Goal: Task Accomplishment & Management: Manage account settings

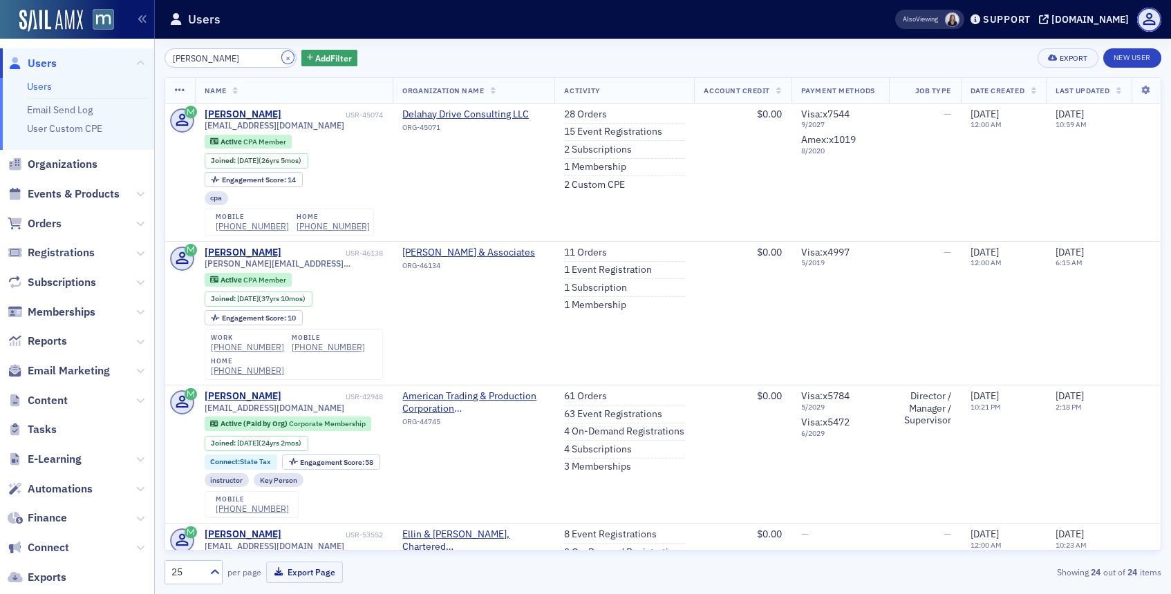
click at [282, 60] on button "×" at bounding box center [288, 57] width 12 height 12
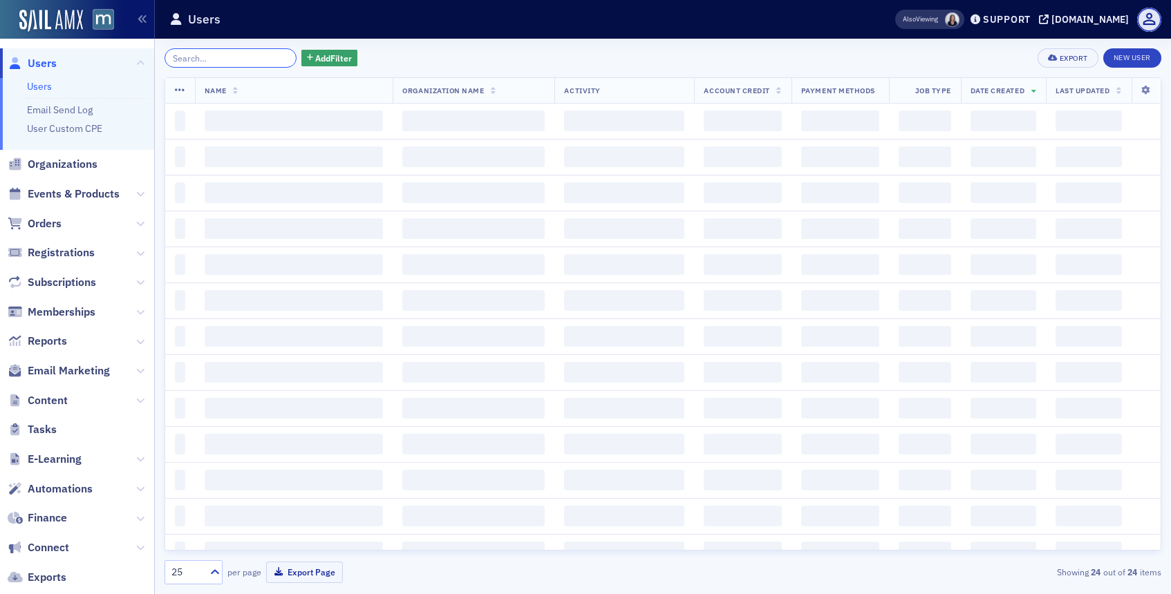
click at [262, 61] on input "search" at bounding box center [230, 57] width 132 height 19
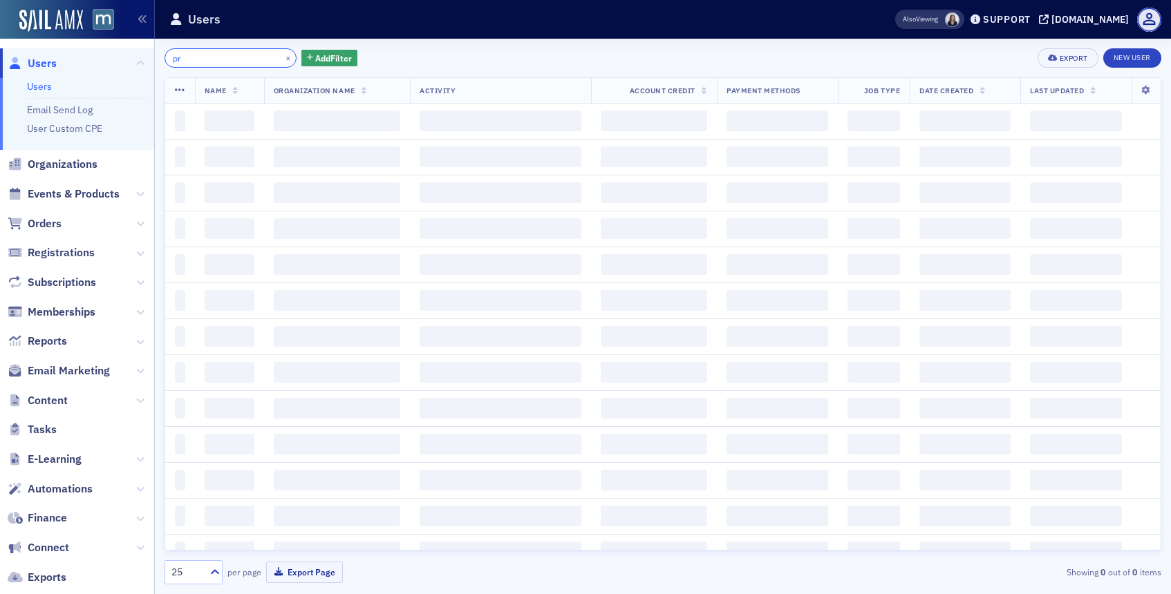
type input "p"
type input "t"
type input "c"
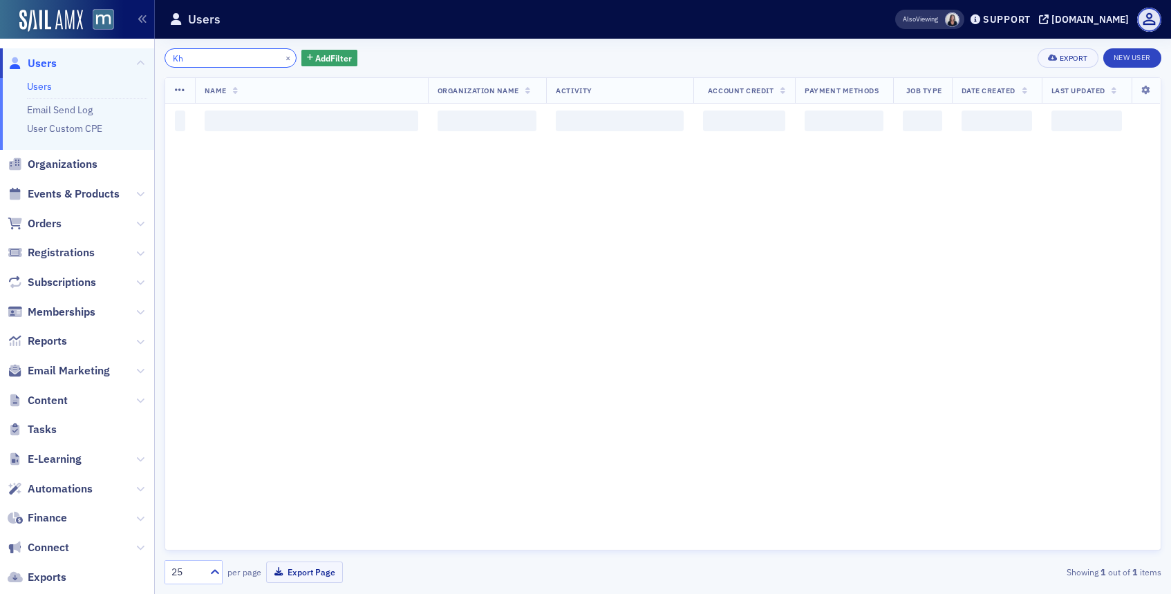
type input "K"
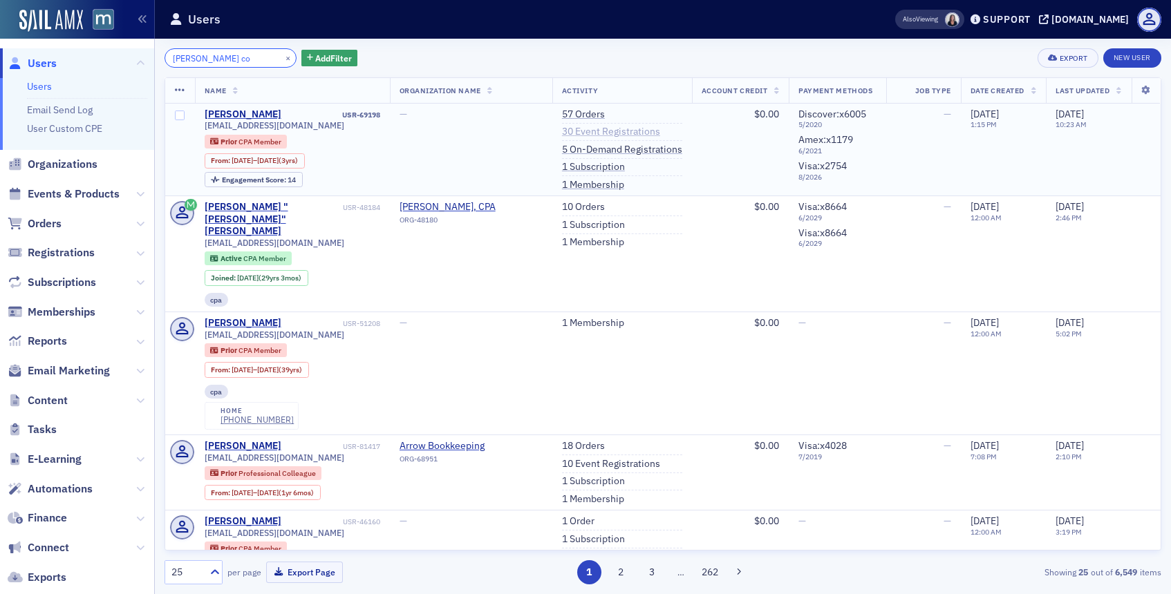
type input "Kaye co"
click at [605, 135] on link "30 Event Registrations" at bounding box center [611, 132] width 98 height 12
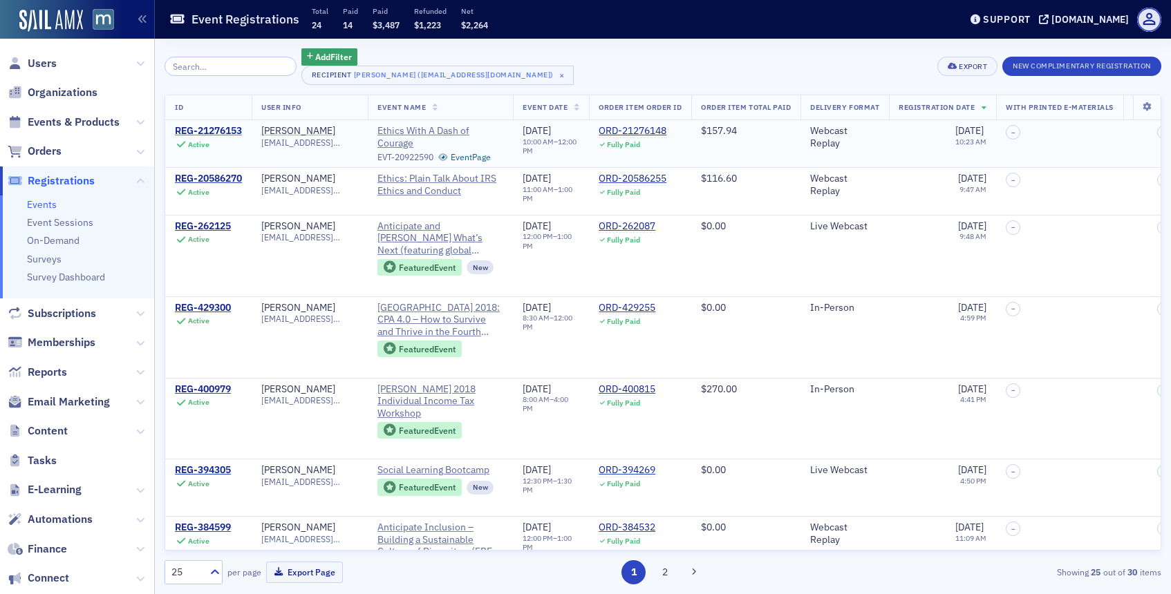
click at [223, 129] on div "REG-21276153" at bounding box center [208, 131] width 67 height 12
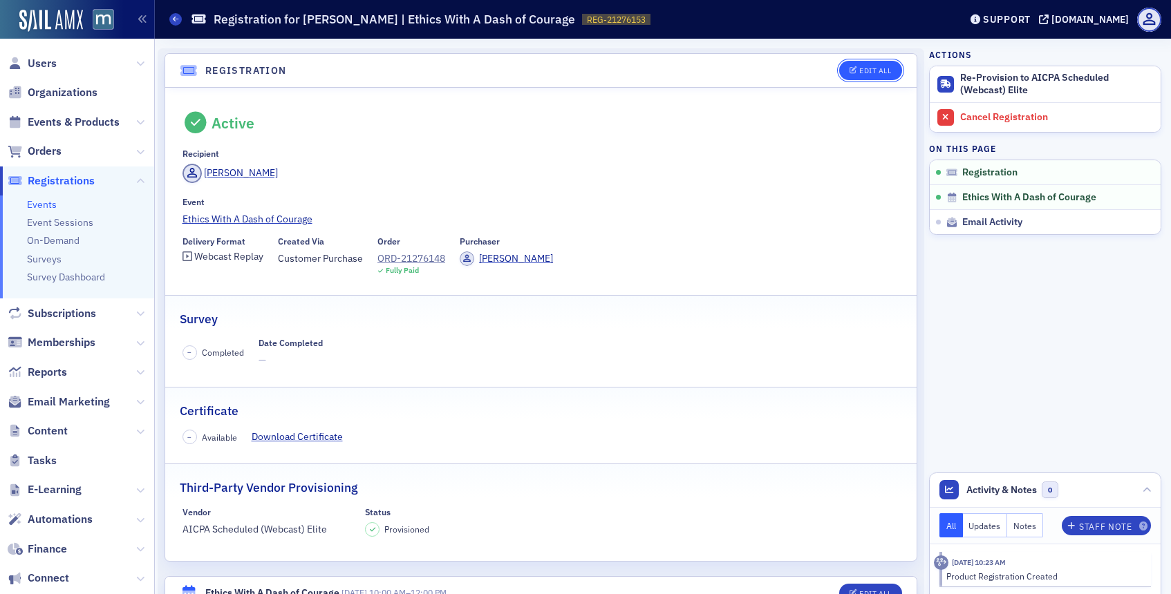
click at [878, 76] on button "Edit All" at bounding box center [870, 70] width 62 height 19
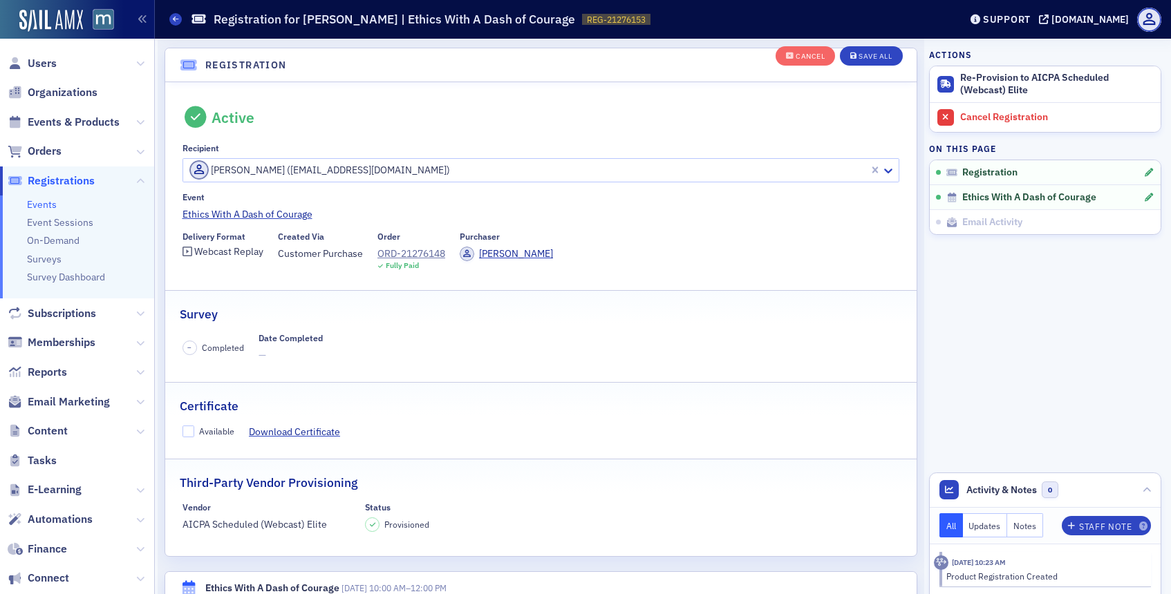
scroll to position [37, 0]
click at [189, 428] on input "Available" at bounding box center [188, 430] width 12 height 12
checkbox input "true"
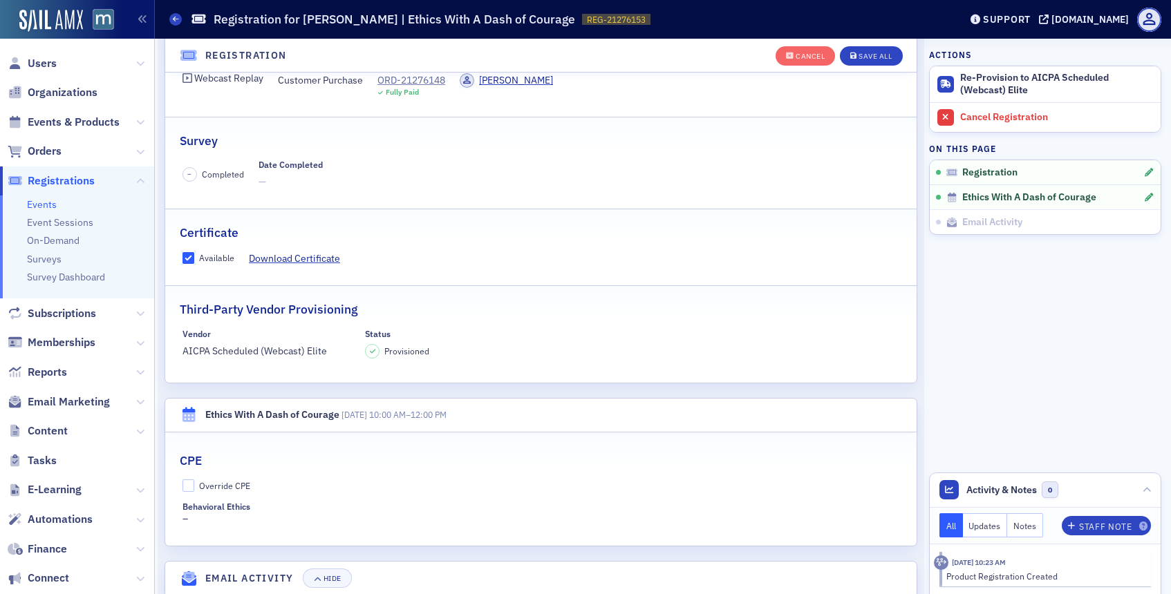
scroll to position [393, 0]
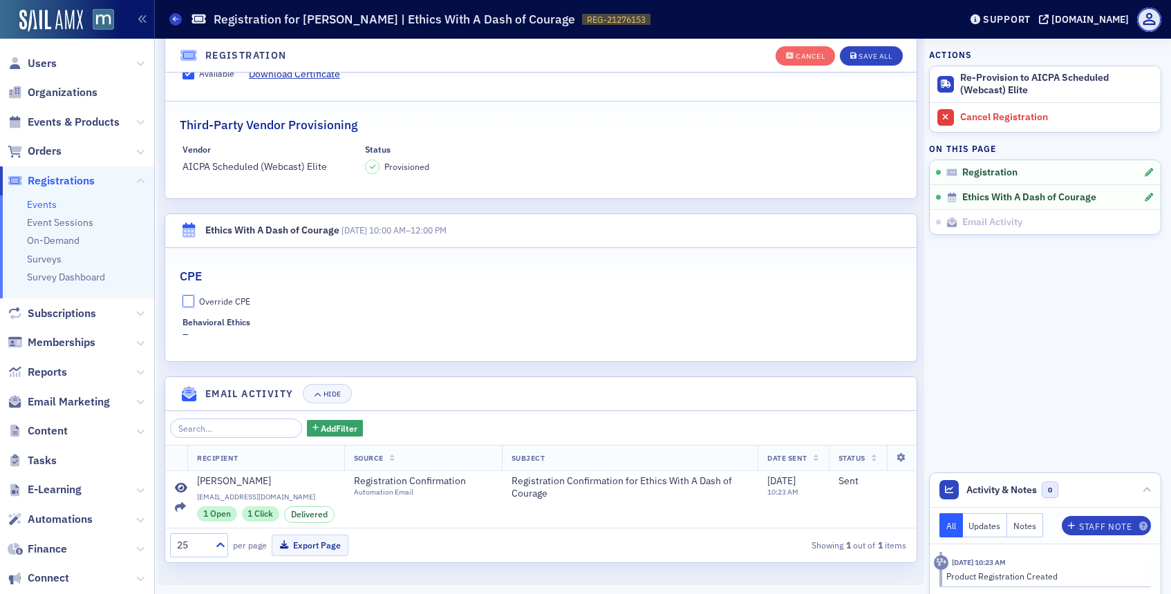
click at [189, 302] on input "Override CPE" at bounding box center [188, 301] width 12 height 12
checkbox input "true"
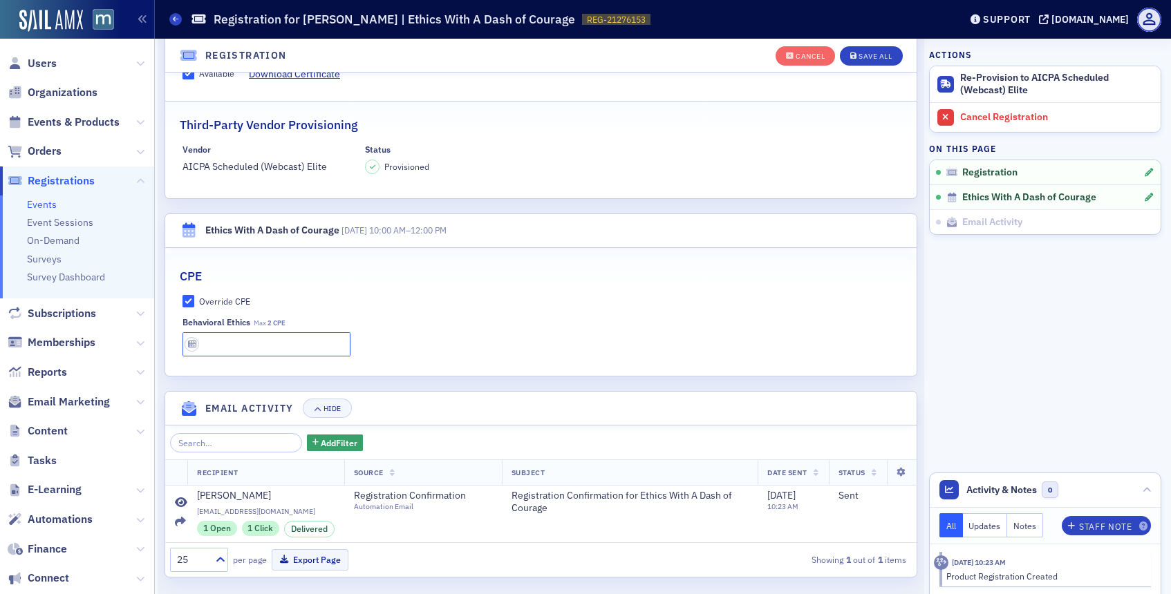
click at [265, 339] on input "text" at bounding box center [266, 344] width 169 height 24
type input "2 CPE"
click at [870, 70] on header "Registration" at bounding box center [540, 56] width 751 height 34
click at [870, 57] on div "Save All" at bounding box center [874, 57] width 33 height 8
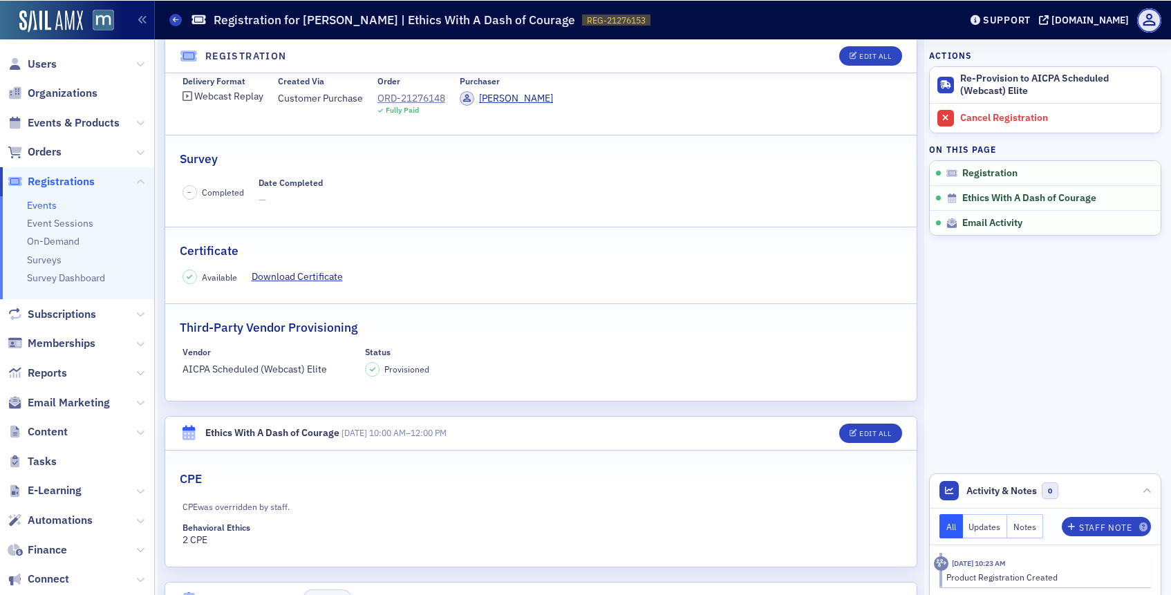
scroll to position [0, 0]
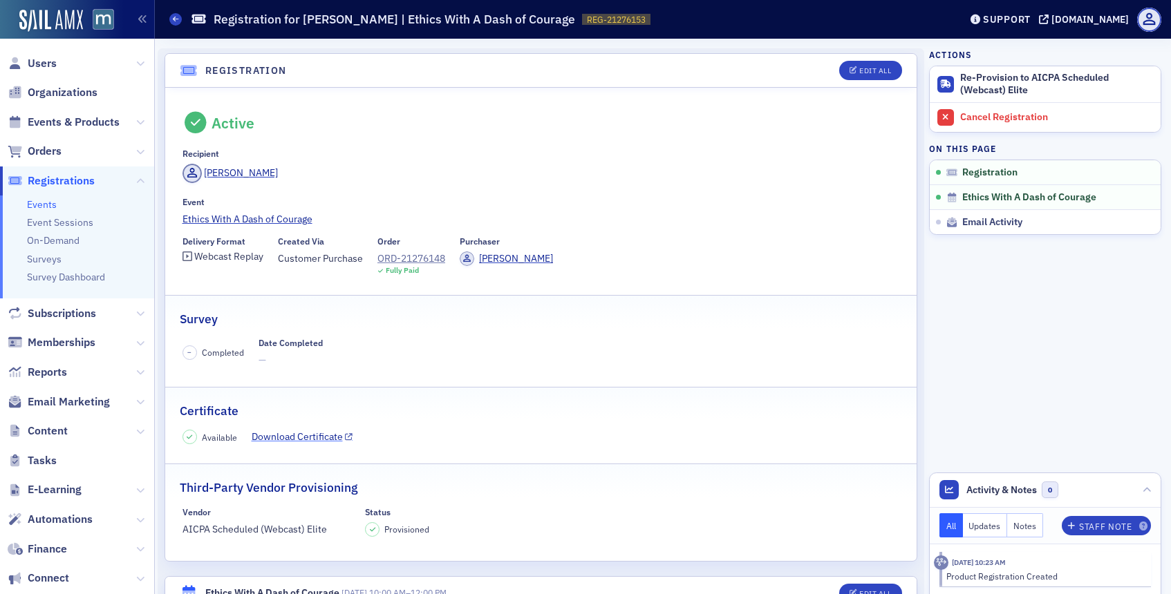
click at [296, 440] on link "Download Certificate" at bounding box center [303, 437] width 102 height 15
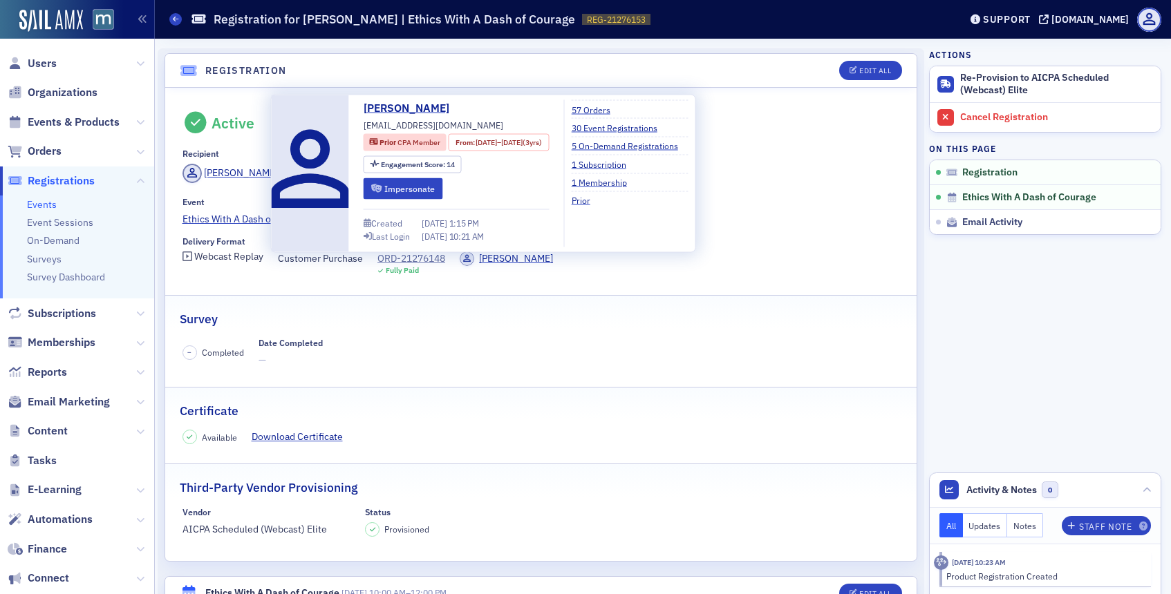
click at [408, 127] on span "kcosimano@verizon.net" at bounding box center [434, 125] width 140 height 12
copy div "kcosimano@verizon.net"
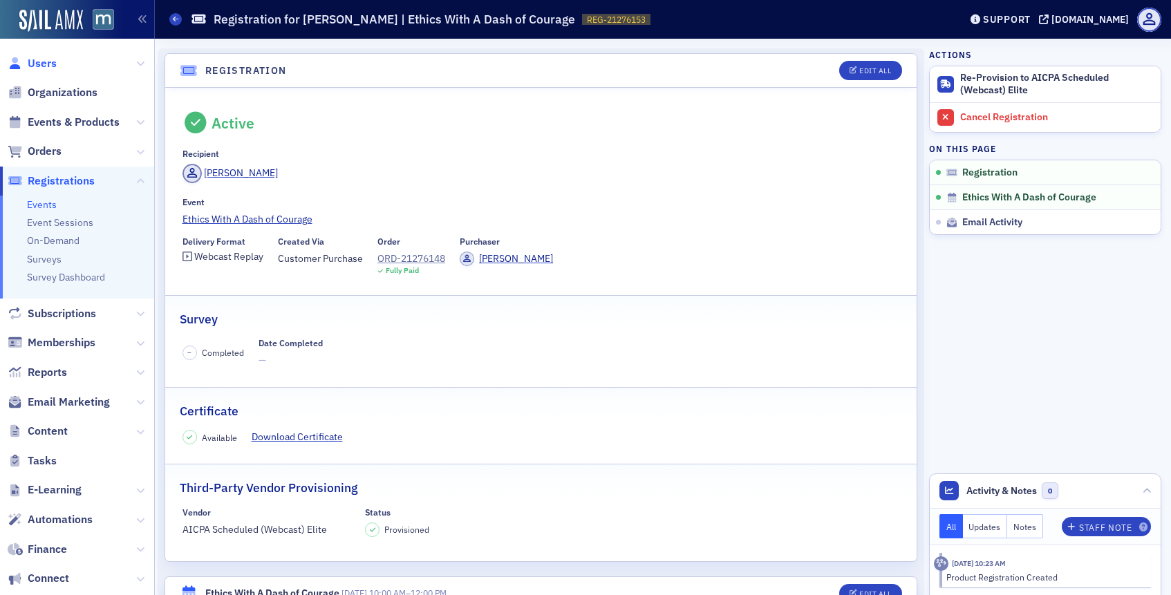
click at [47, 61] on span "Users" at bounding box center [42, 63] width 29 height 15
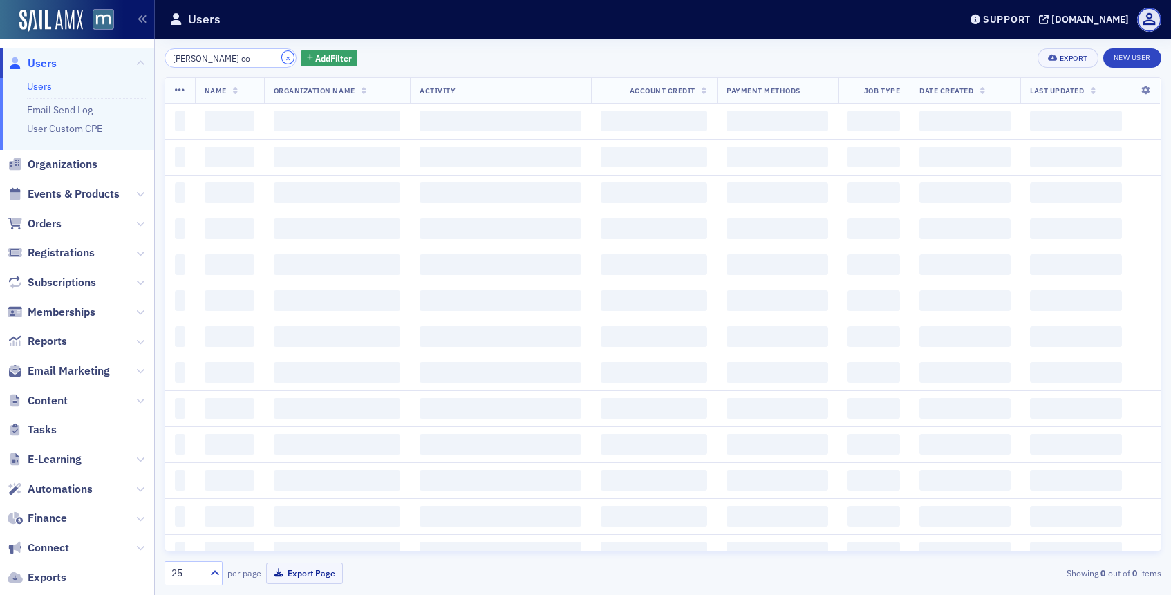
click at [282, 57] on button "×" at bounding box center [288, 57] width 12 height 12
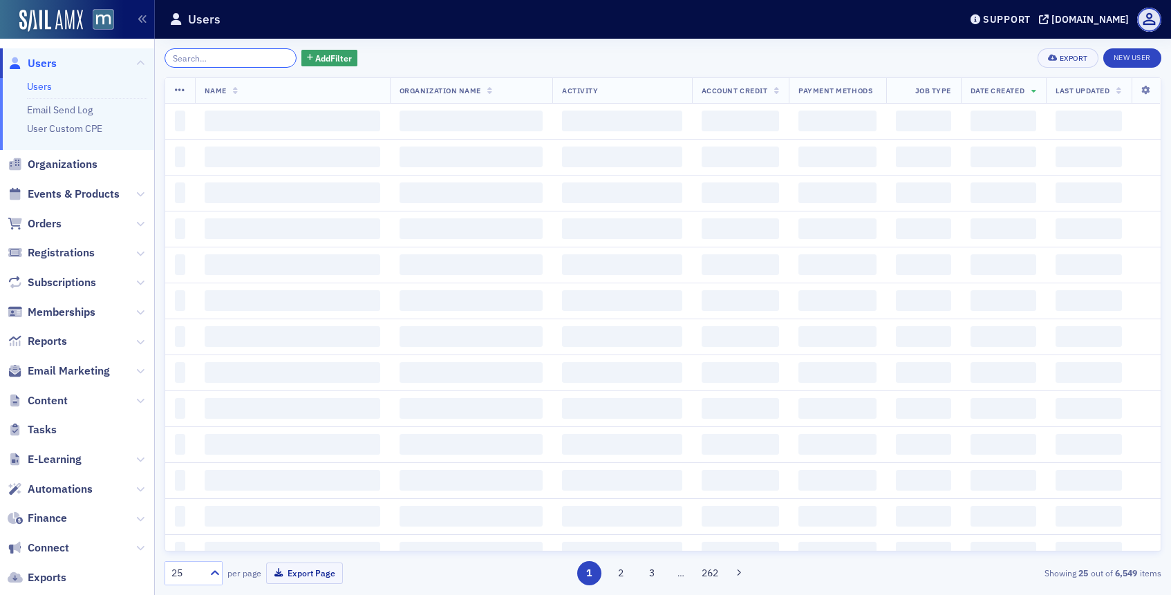
click at [262, 57] on input "search" at bounding box center [230, 57] width 132 height 19
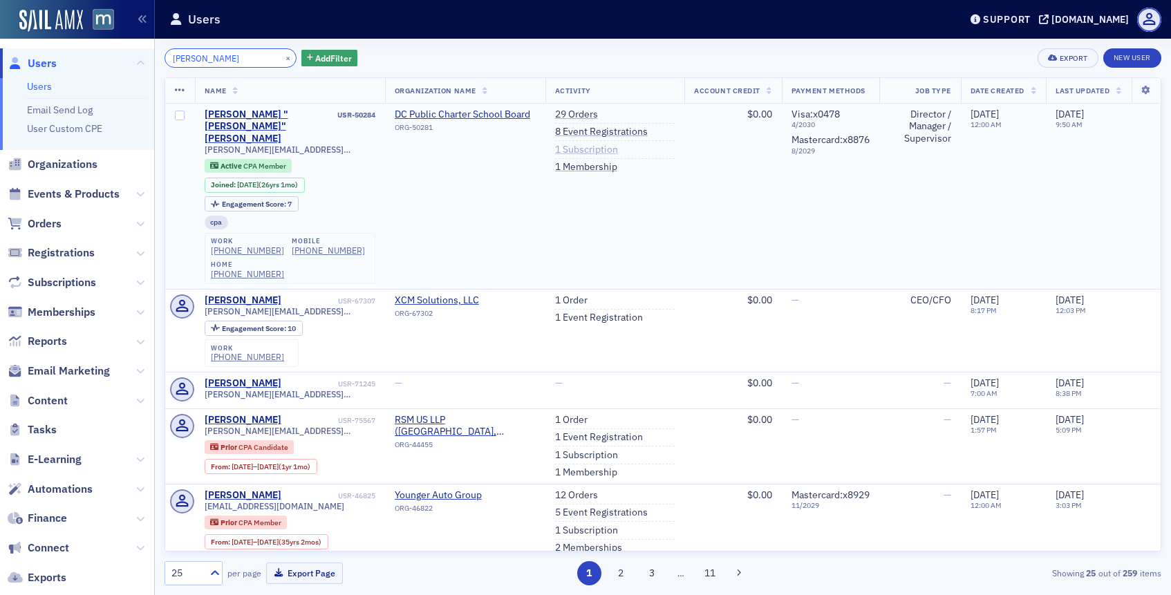
type input "Mike Bayuk"
click at [604, 149] on link "1 Subscription" at bounding box center [586, 150] width 63 height 12
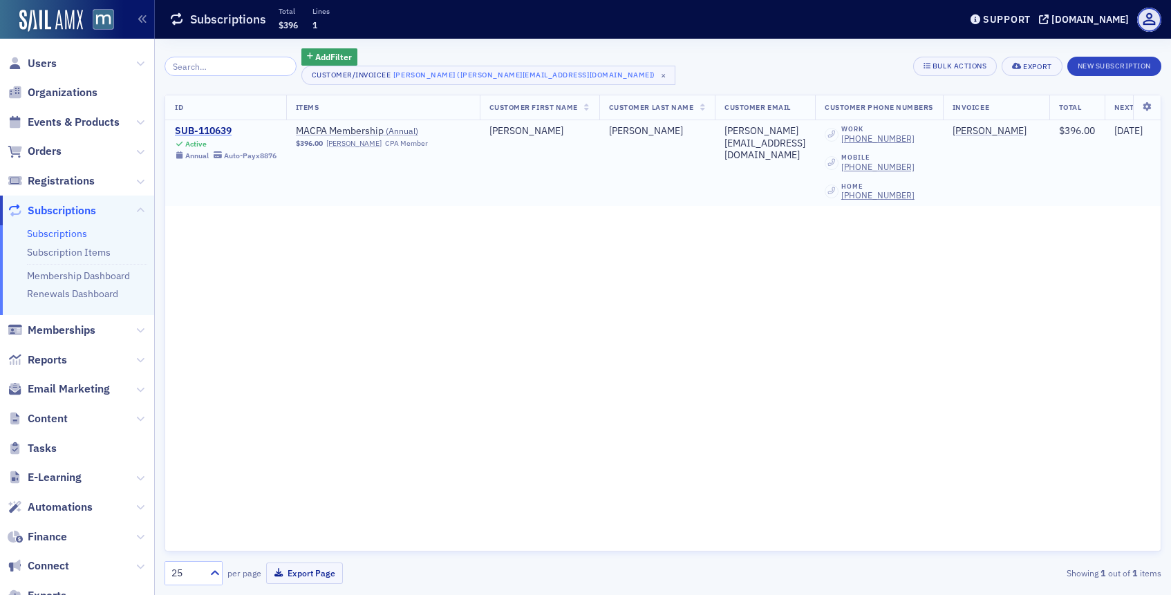
click at [216, 125] on div "SUB-110639" at bounding box center [226, 131] width 102 height 12
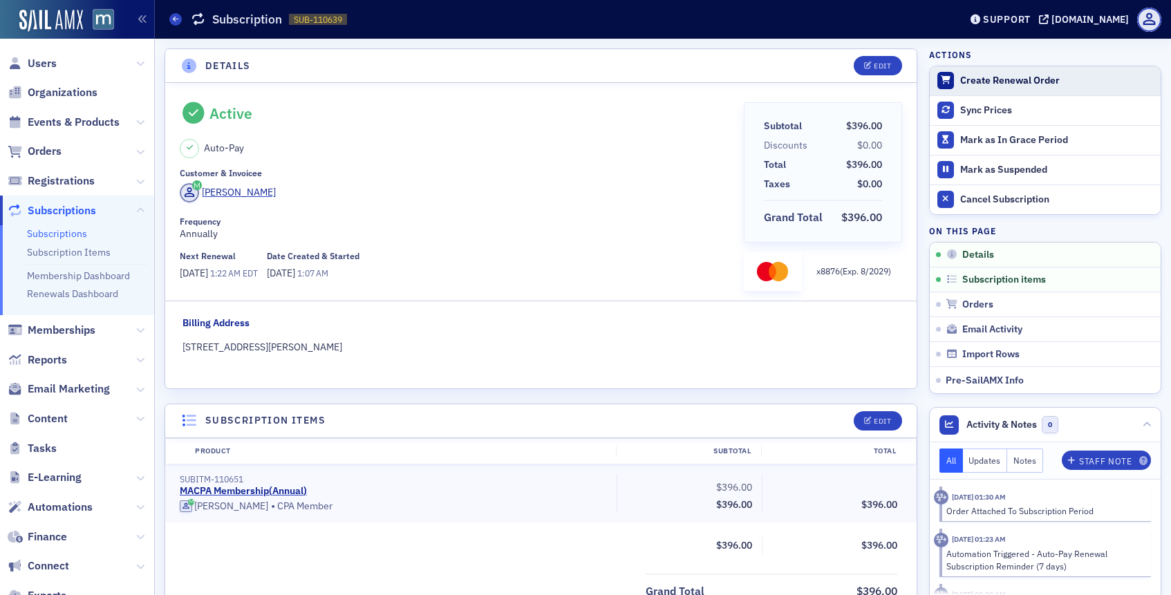
click at [974, 86] on div "Create Renewal Order" at bounding box center [1057, 81] width 194 height 12
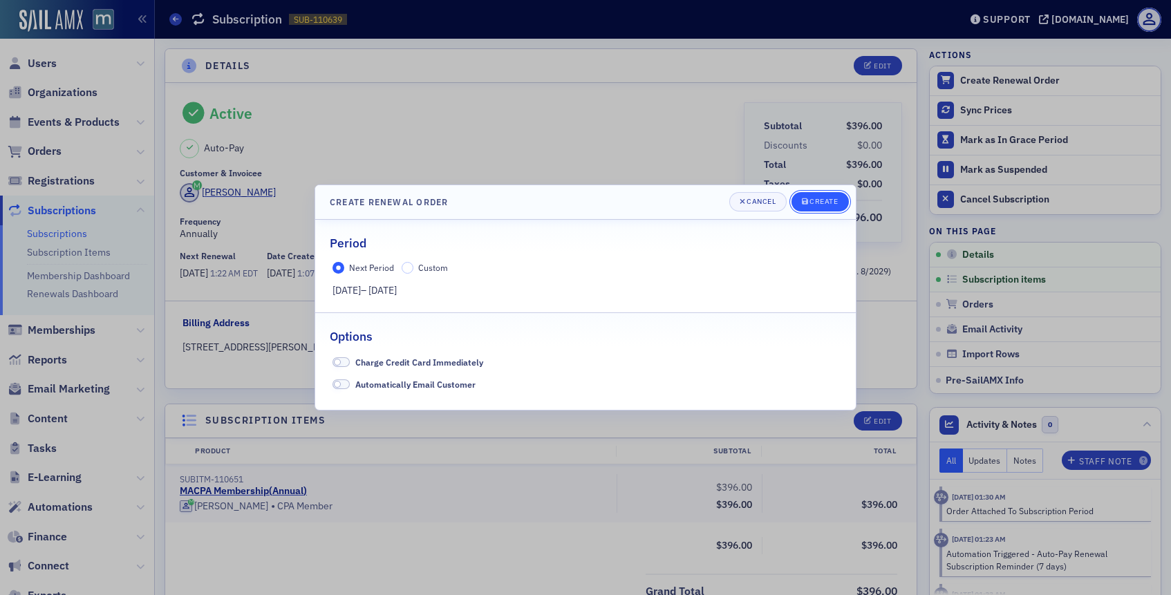
click at [835, 200] on div "Create" at bounding box center [823, 202] width 28 height 8
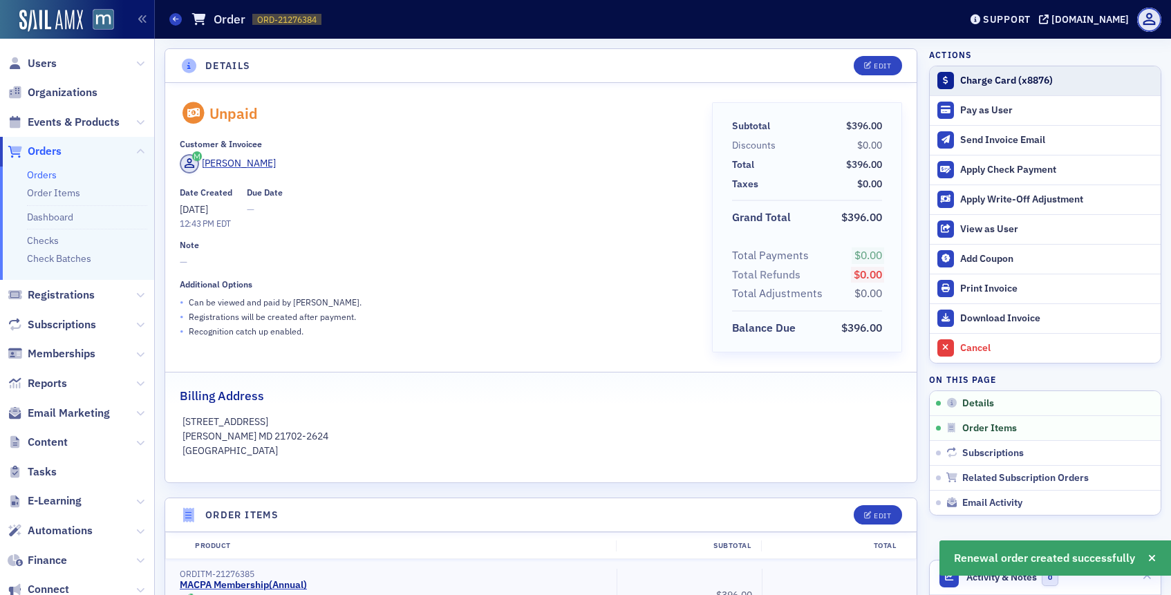
click at [963, 82] on div "Charge Card (x8876)" at bounding box center [1057, 81] width 194 height 12
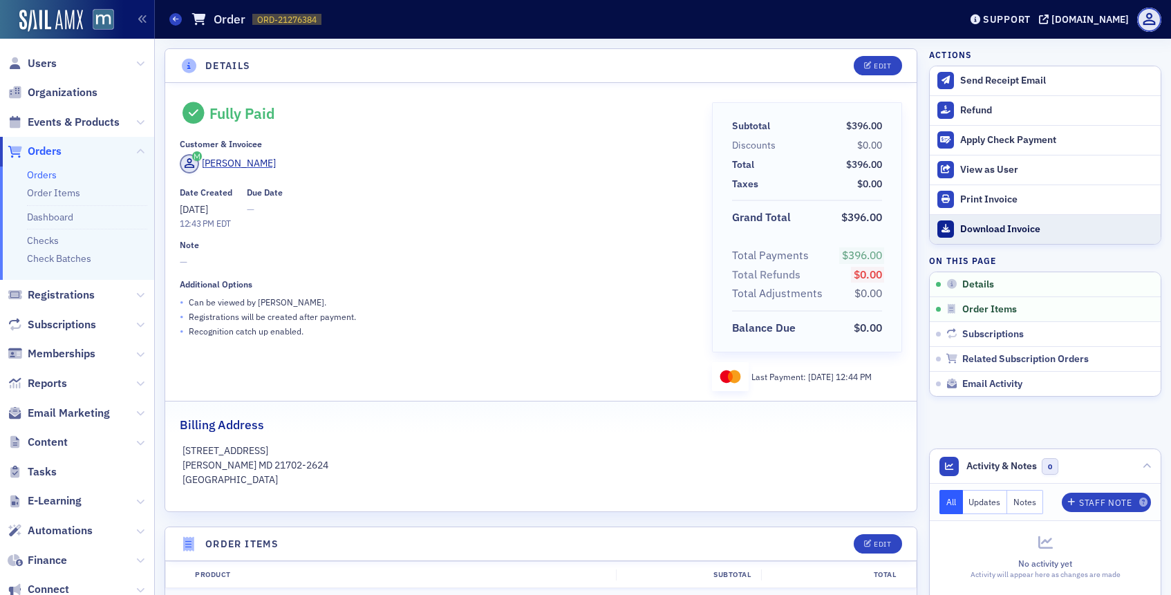
click at [1005, 230] on div "Download Invoice" at bounding box center [1057, 229] width 194 height 12
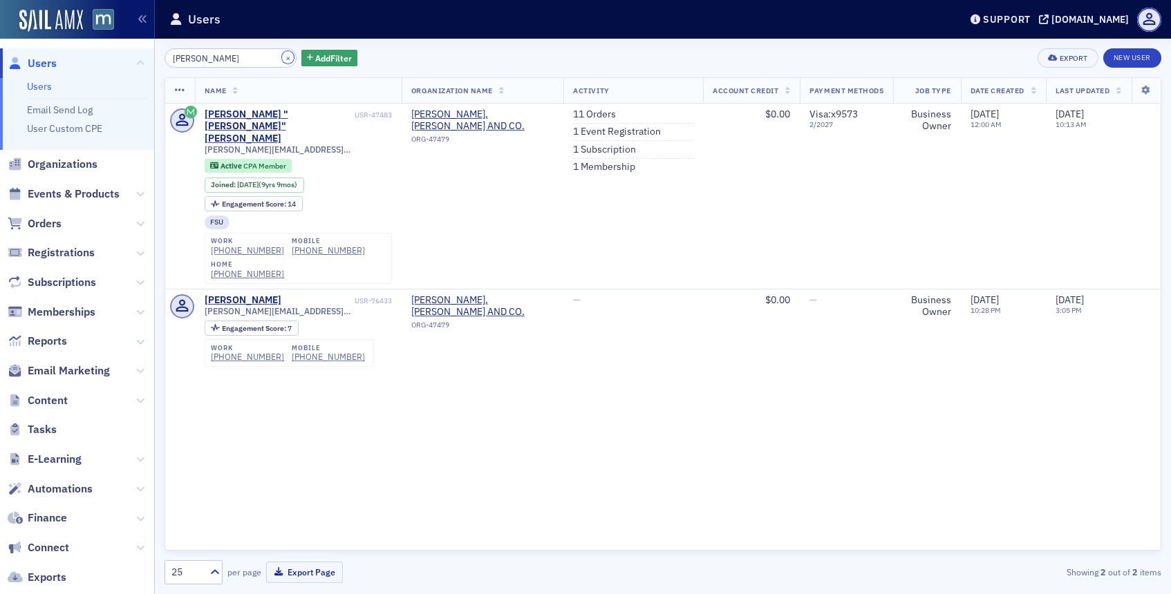
click at [282, 59] on button "×" at bounding box center [288, 57] width 12 height 12
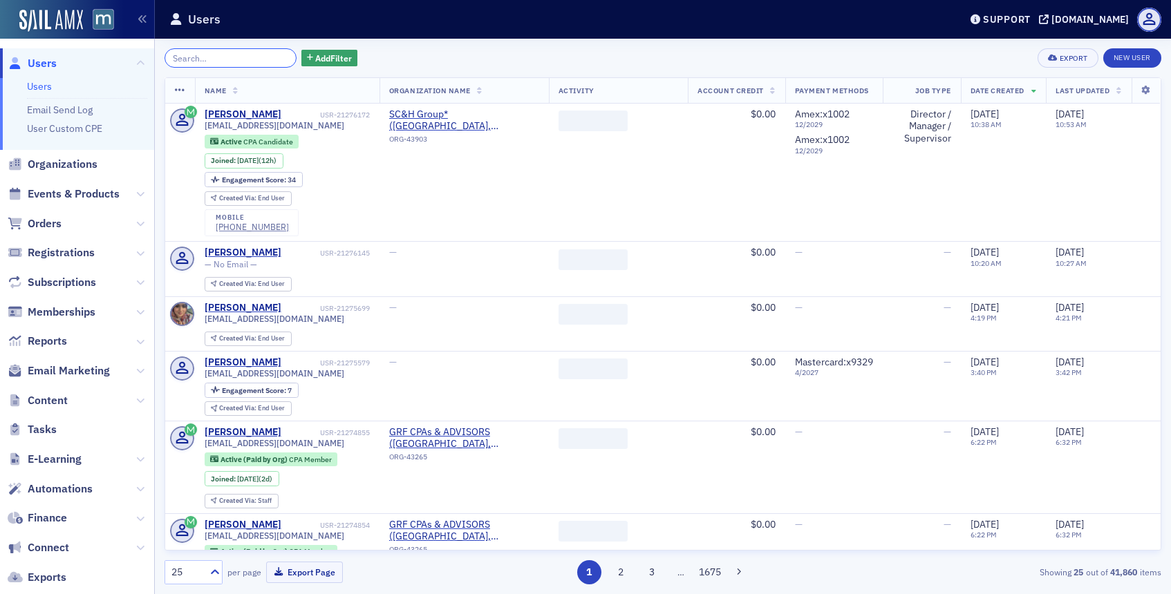
click at [215, 55] on input "search" at bounding box center [230, 57] width 132 height 19
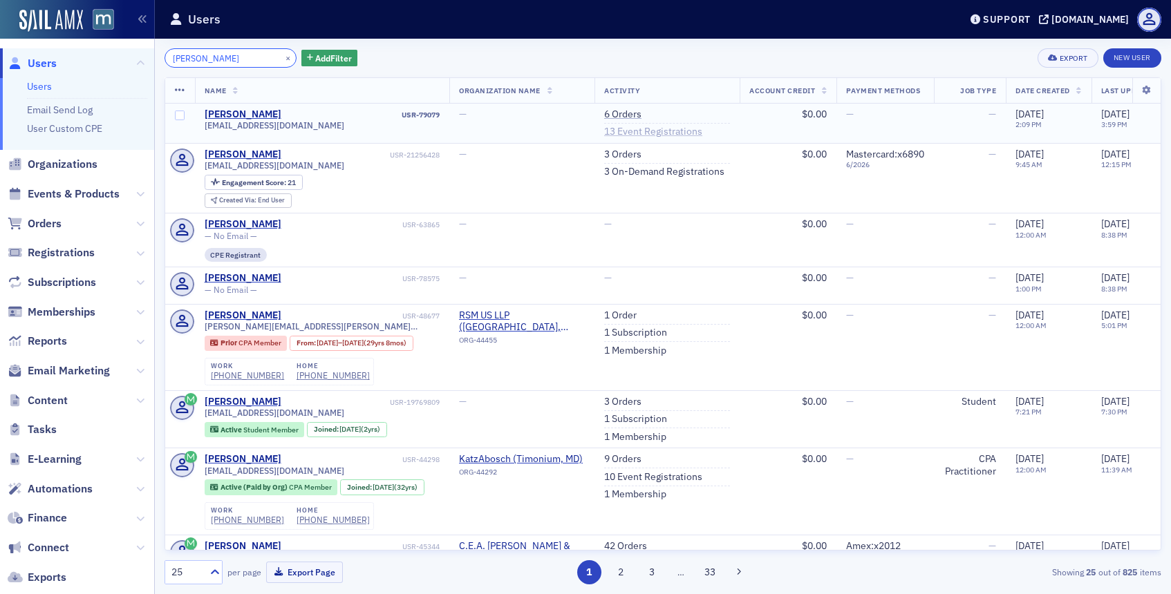
type input "Chris Dis"
click at [655, 136] on link "13 Event Registrations" at bounding box center [653, 132] width 98 height 12
click at [659, 171] on link "3 On-Demand Registrations" at bounding box center [664, 172] width 120 height 12
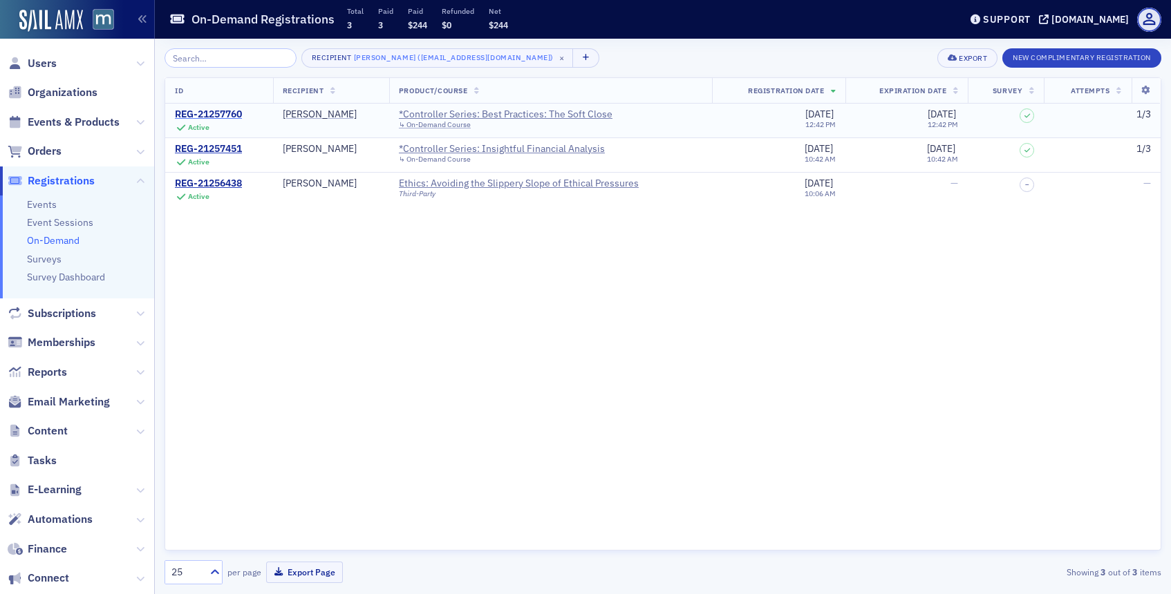
click at [216, 115] on div "REG-21257760" at bounding box center [208, 114] width 67 height 12
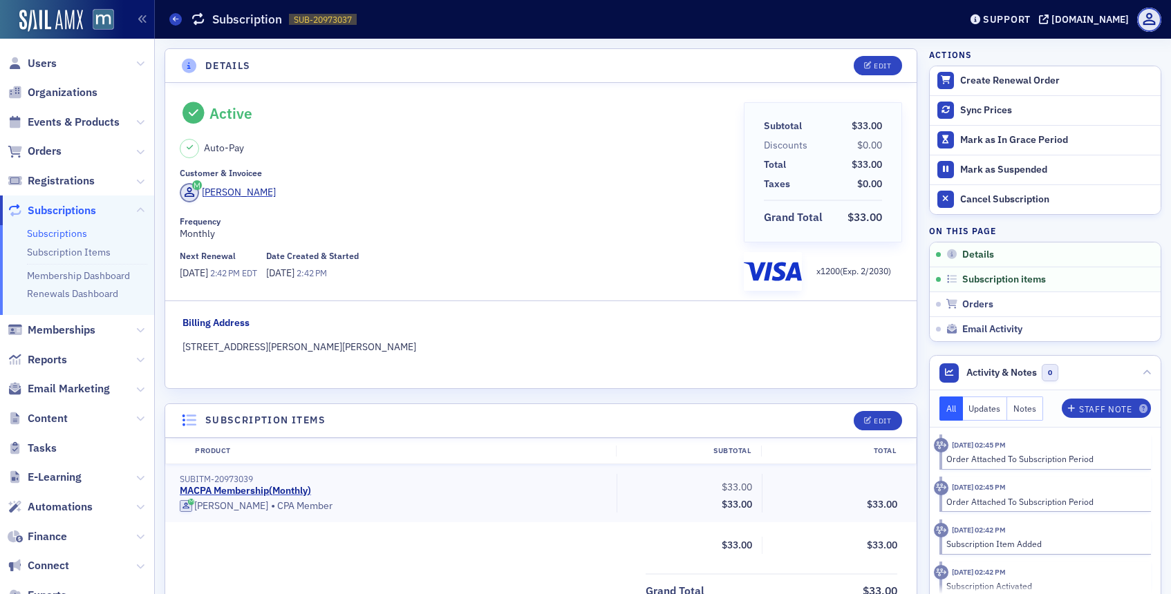
click at [49, 159] on span "Orders" at bounding box center [77, 152] width 154 height 30
click at [50, 154] on span "Orders" at bounding box center [45, 151] width 34 height 15
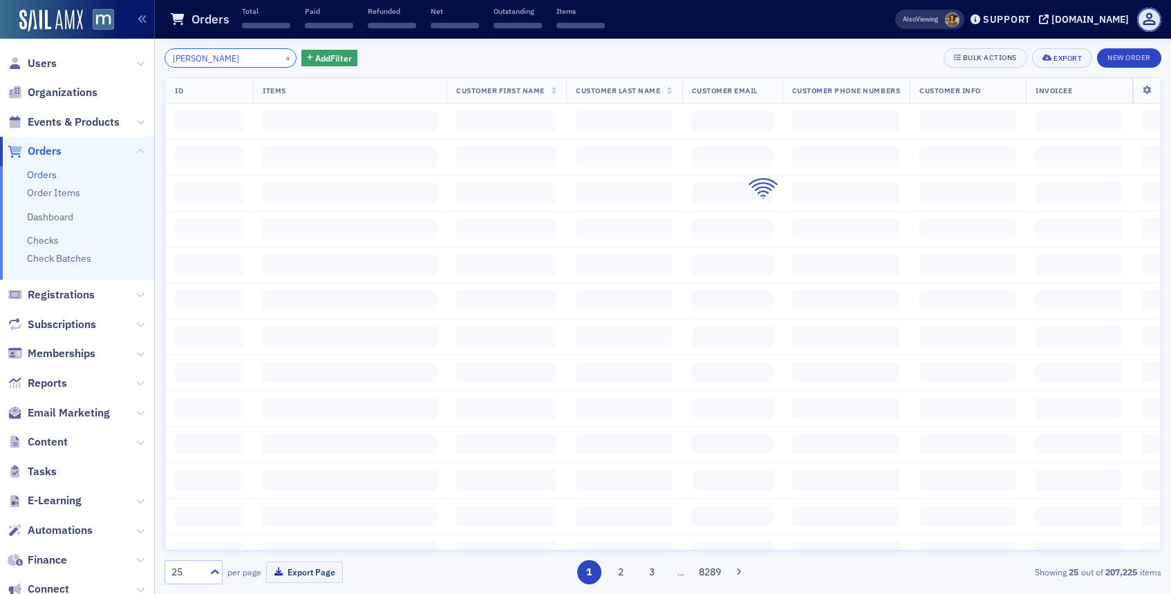
type input "chris dist"
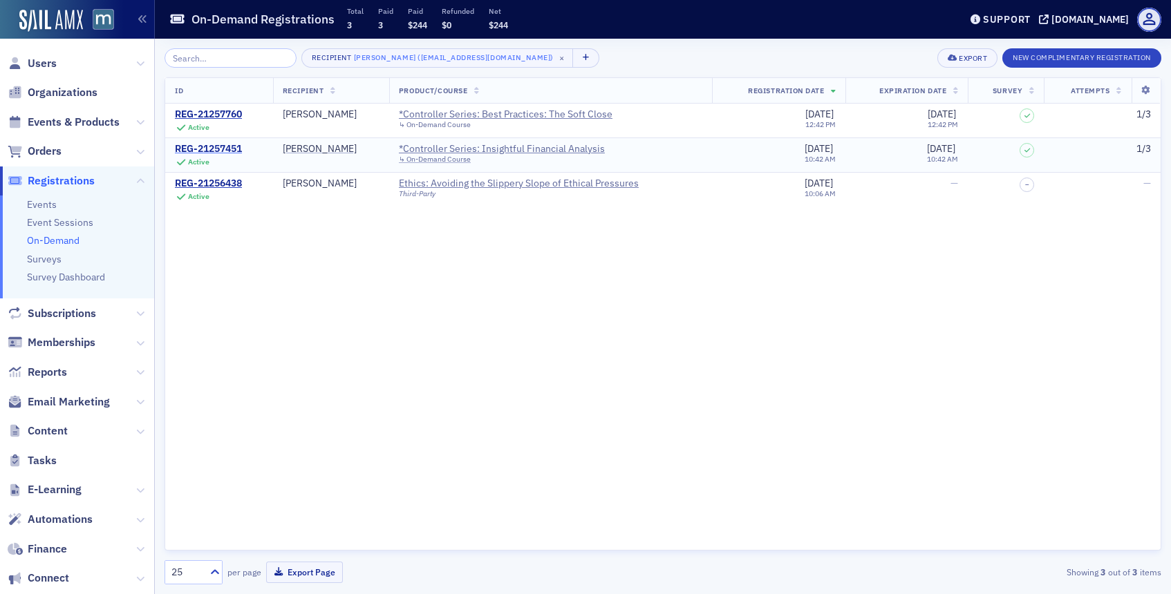
click at [226, 149] on div "REG-21257451" at bounding box center [208, 149] width 67 height 12
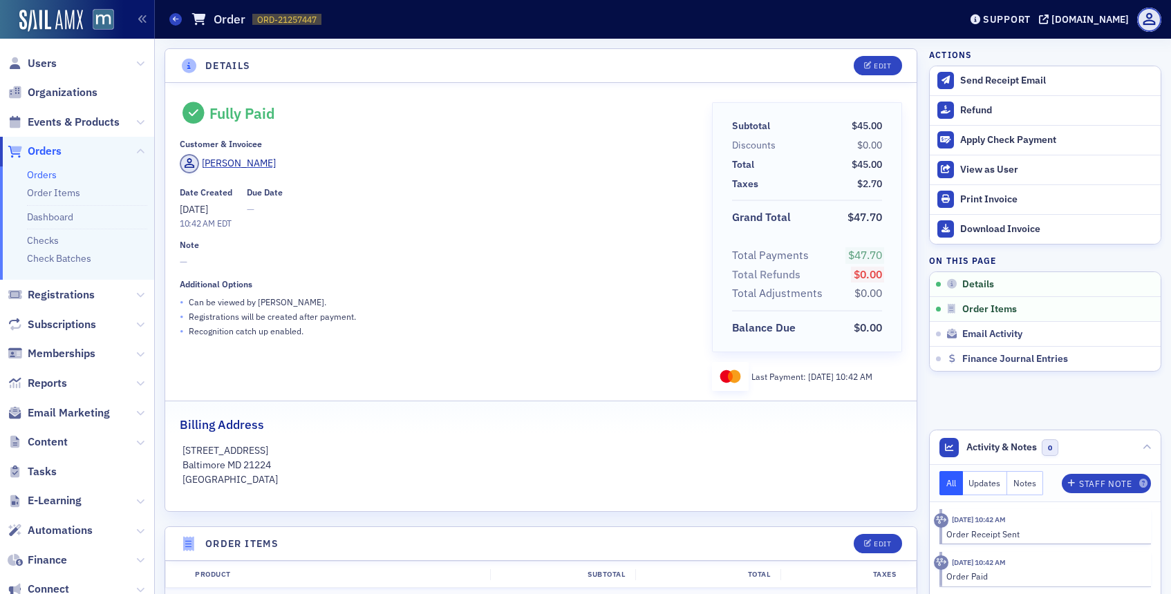
click at [48, 152] on span "Orders" at bounding box center [45, 151] width 34 height 15
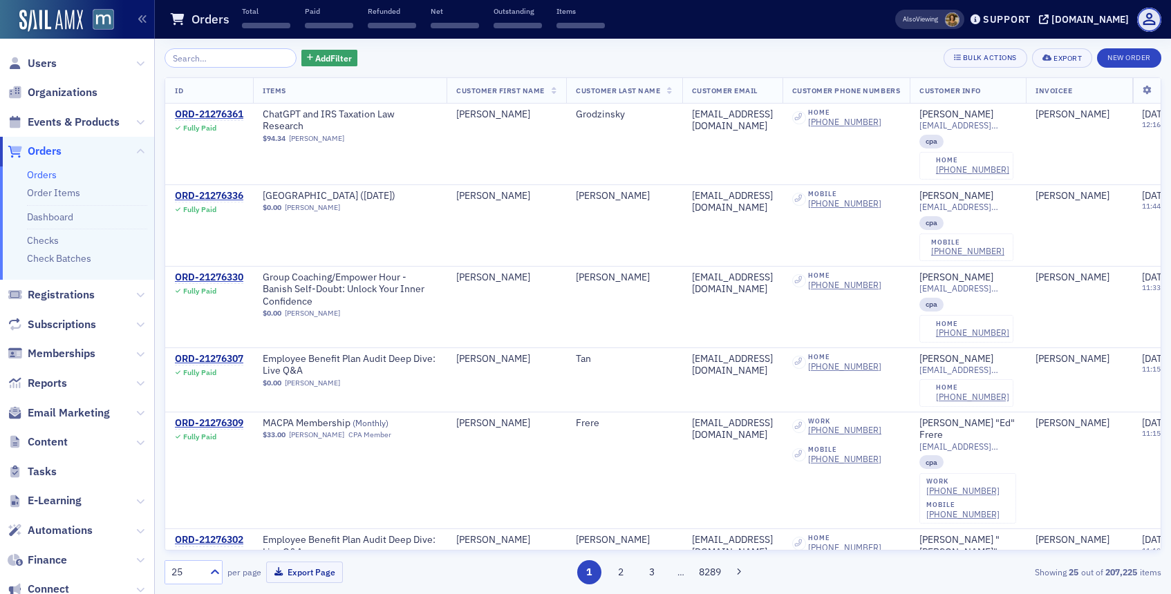
click at [230, 57] on input "search" at bounding box center [230, 57] width 132 height 19
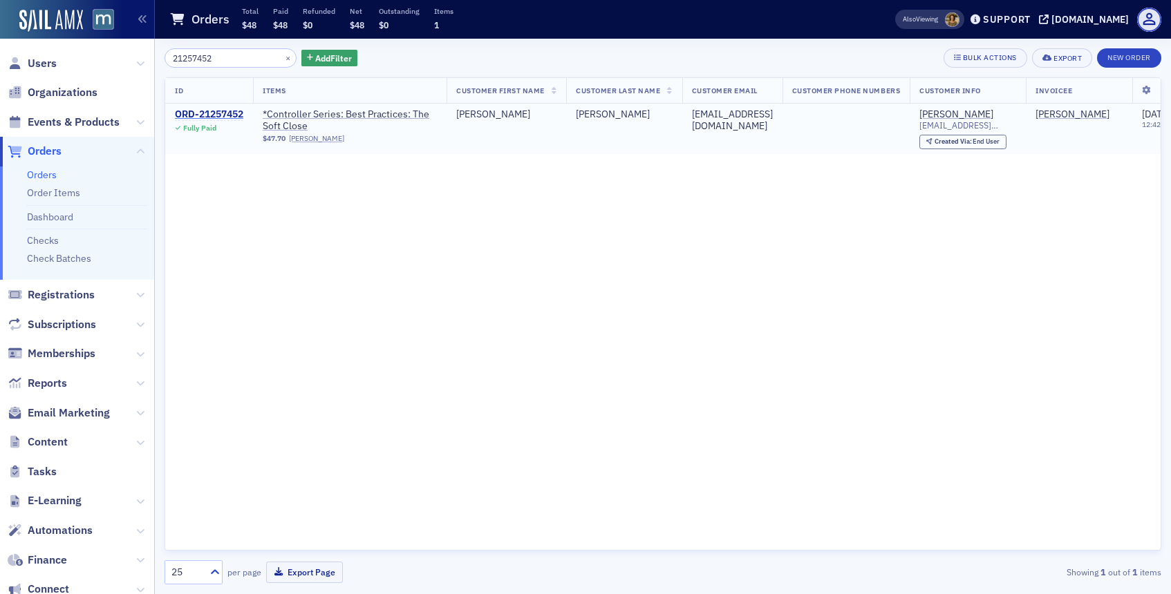
type input "21257452"
click at [232, 115] on div "ORD-21257452" at bounding box center [209, 114] width 68 height 12
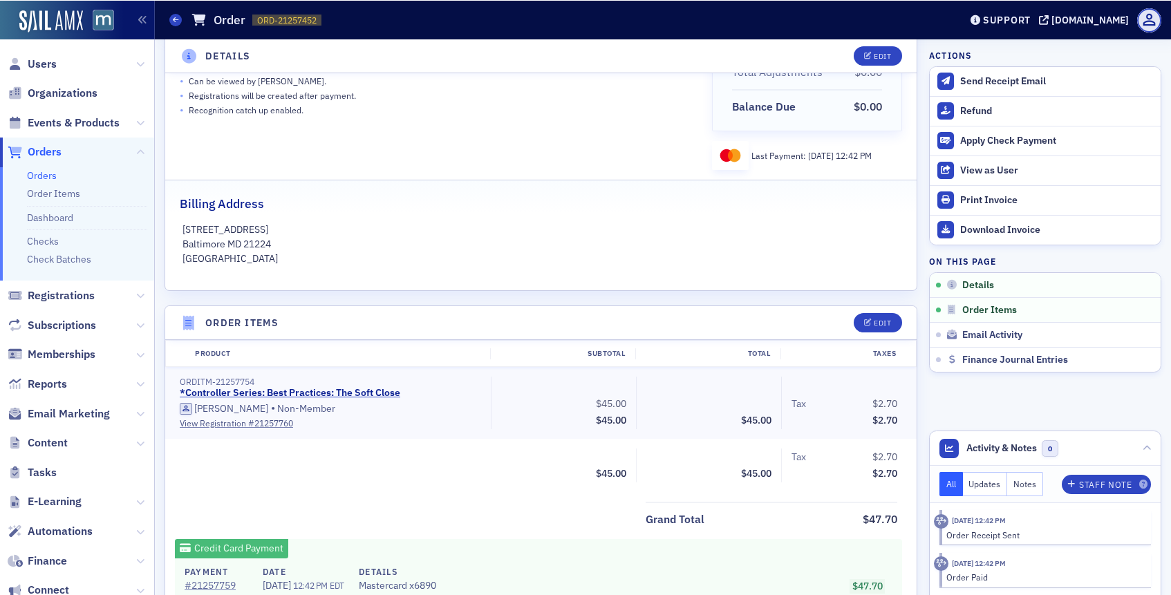
scroll to position [225, 0]
